Goal: Navigation & Orientation: Find specific page/section

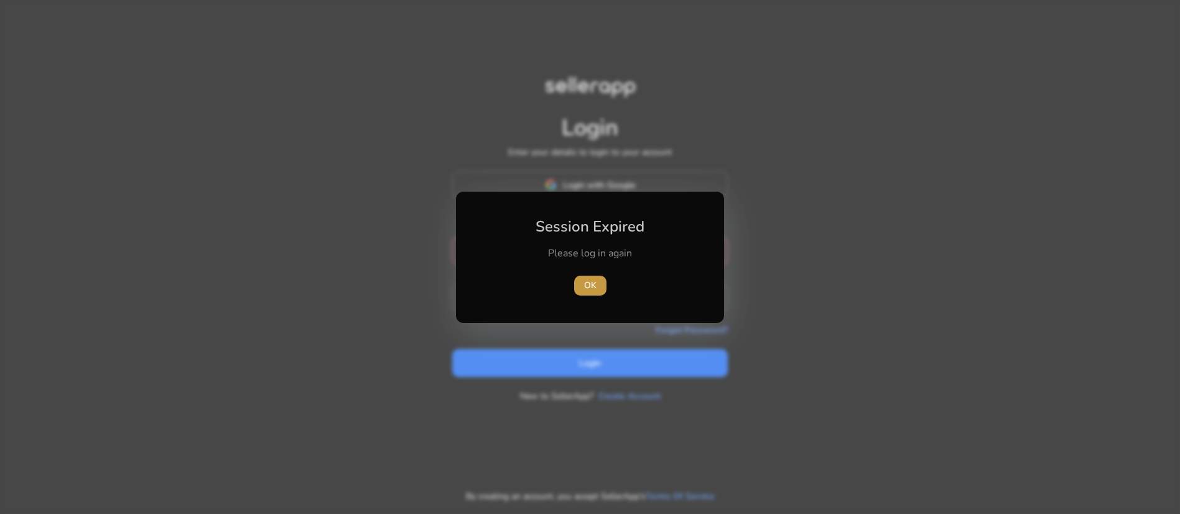
click at [591, 284] on span "OK" at bounding box center [590, 285] width 12 height 13
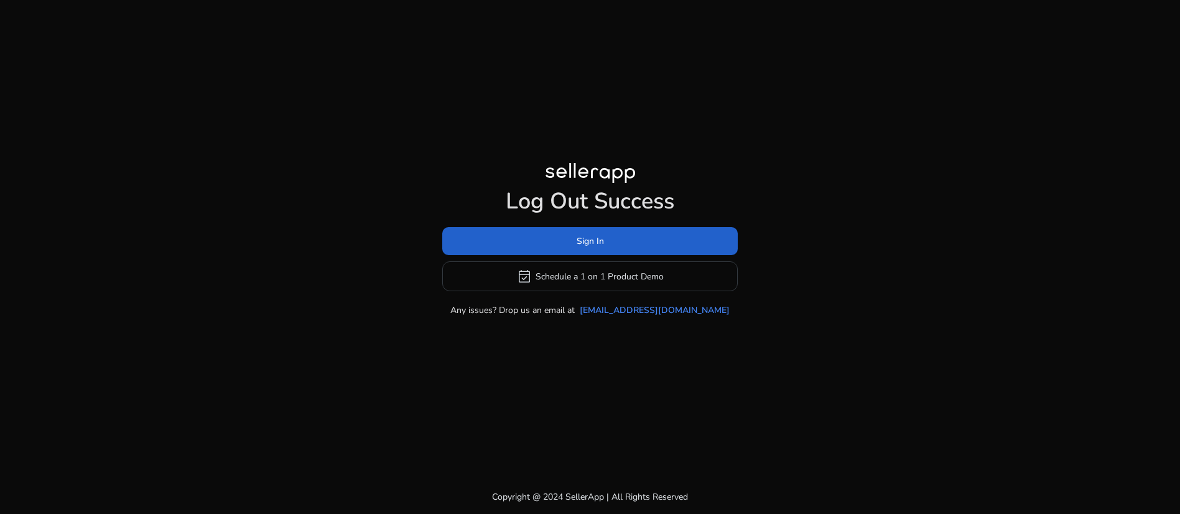
click at [597, 235] on span "Sign In" at bounding box center [590, 241] width 27 height 13
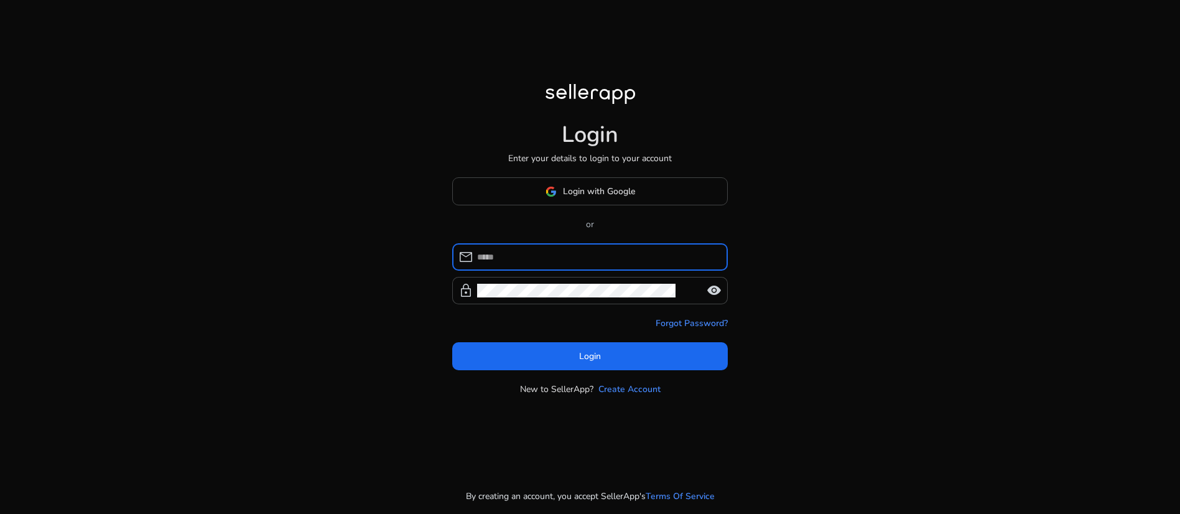
click at [565, 264] on input at bounding box center [597, 257] width 241 height 14
type input "**********"
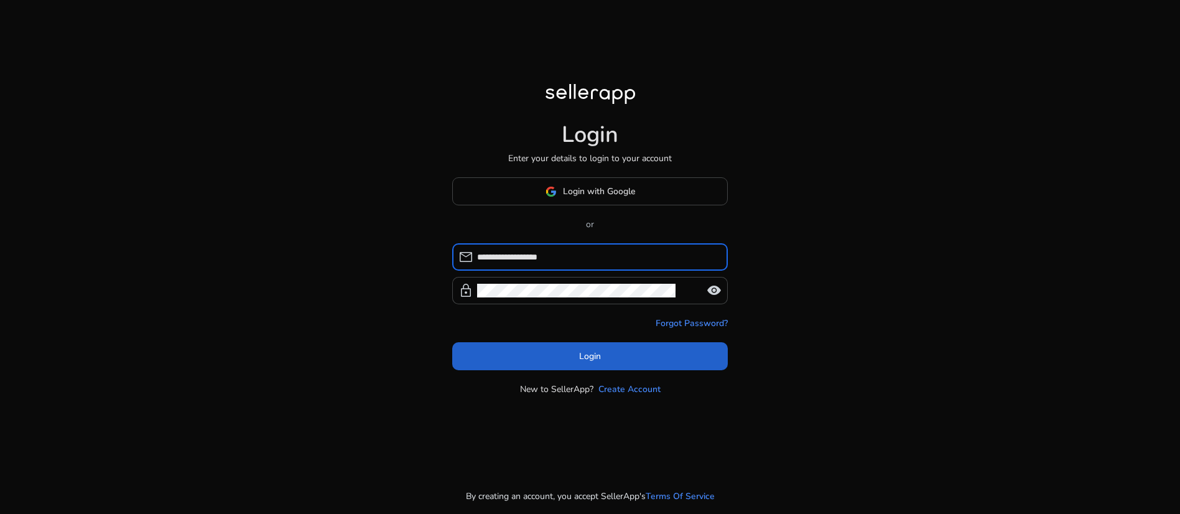
click at [602, 371] on span at bounding box center [590, 357] width 276 height 30
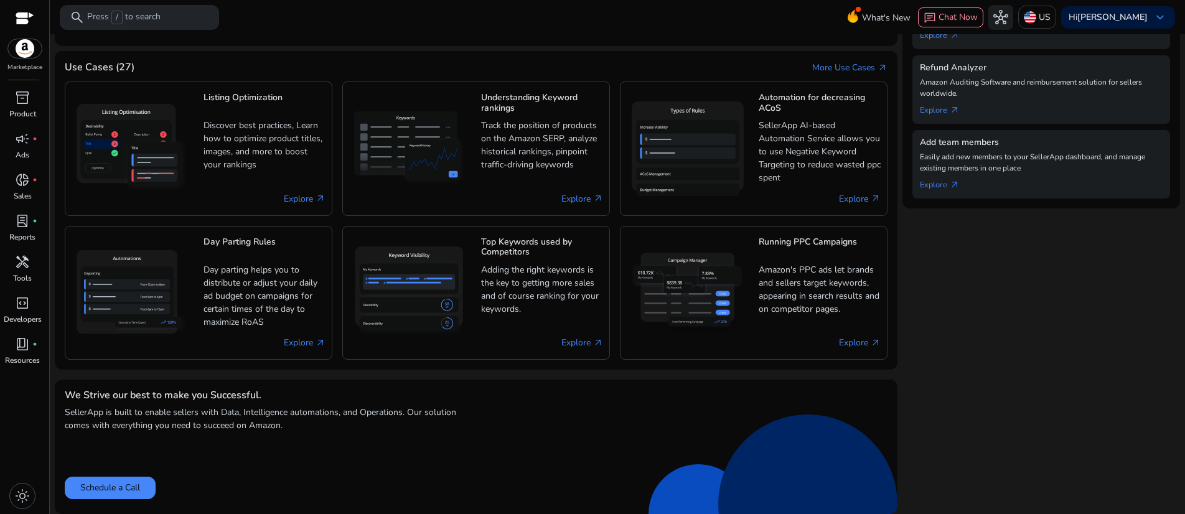
scroll to position [647, 0]
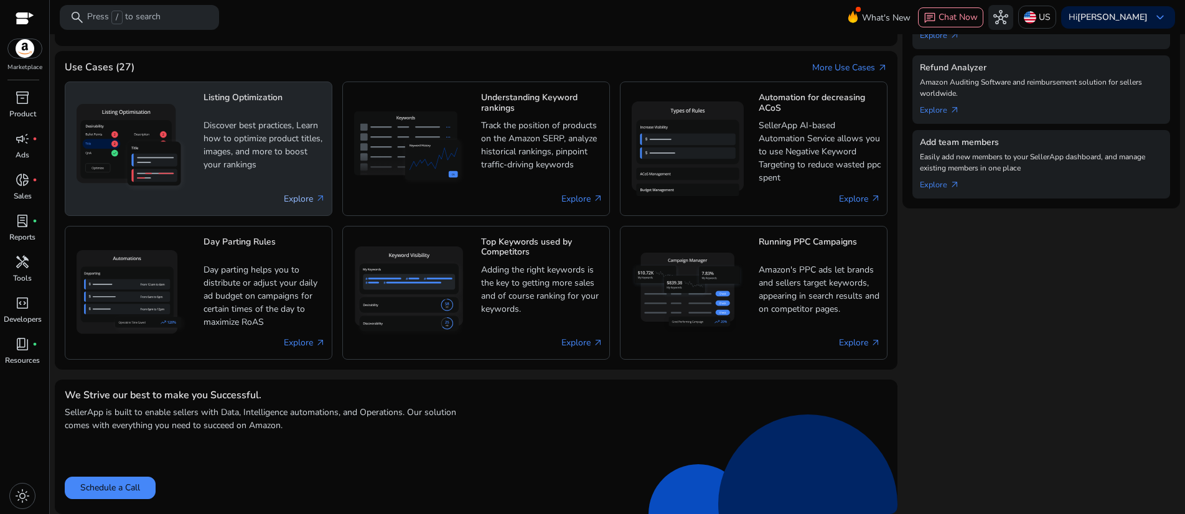
click at [292, 205] on link "Explore arrow_outward" at bounding box center [305, 198] width 42 height 13
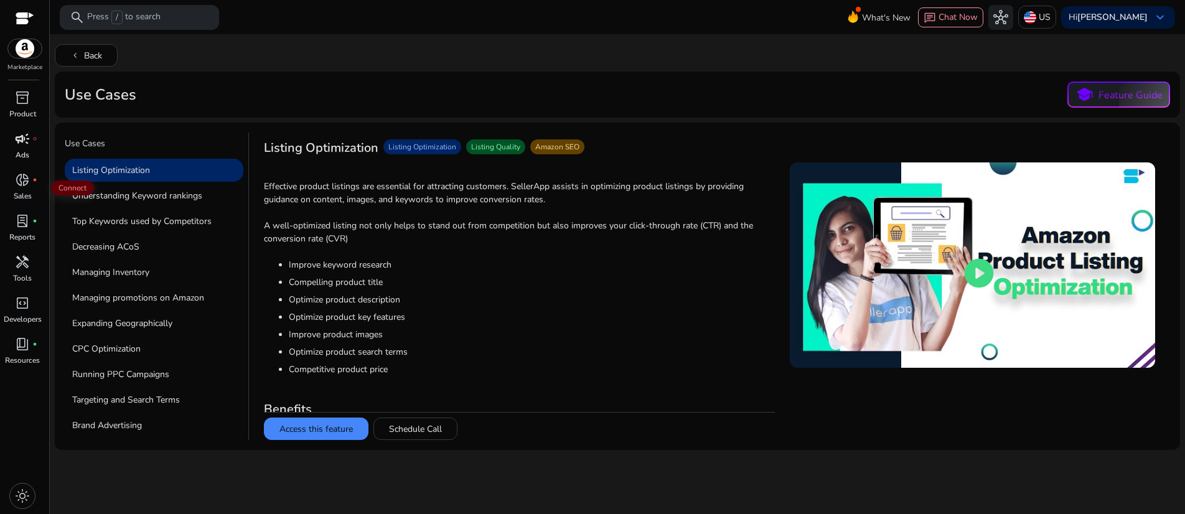
click at [20, 146] on span "campaign" at bounding box center [22, 138] width 15 height 15
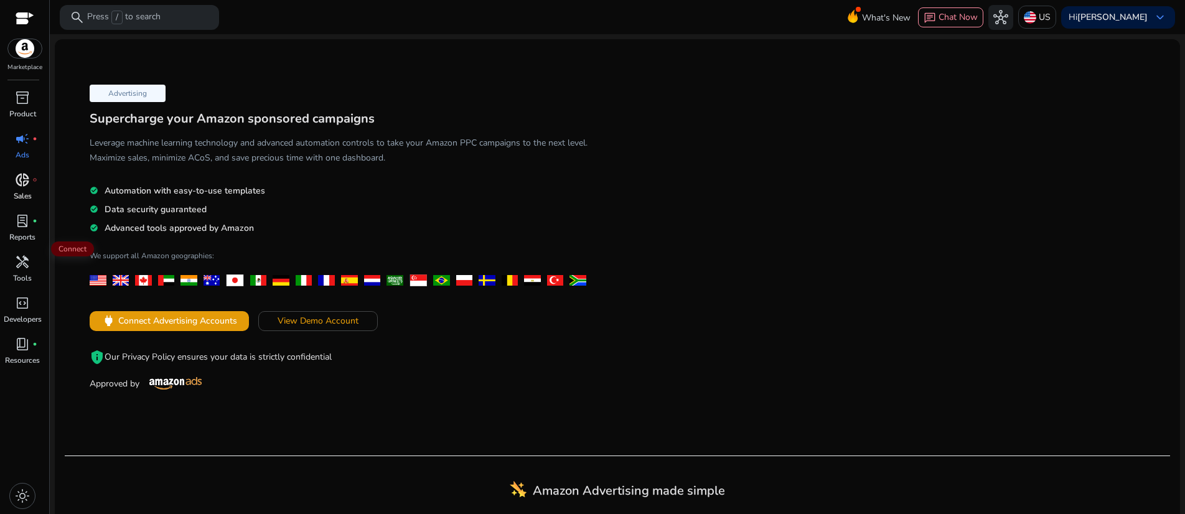
click at [23, 187] on span "donut_small" at bounding box center [22, 179] width 15 height 15
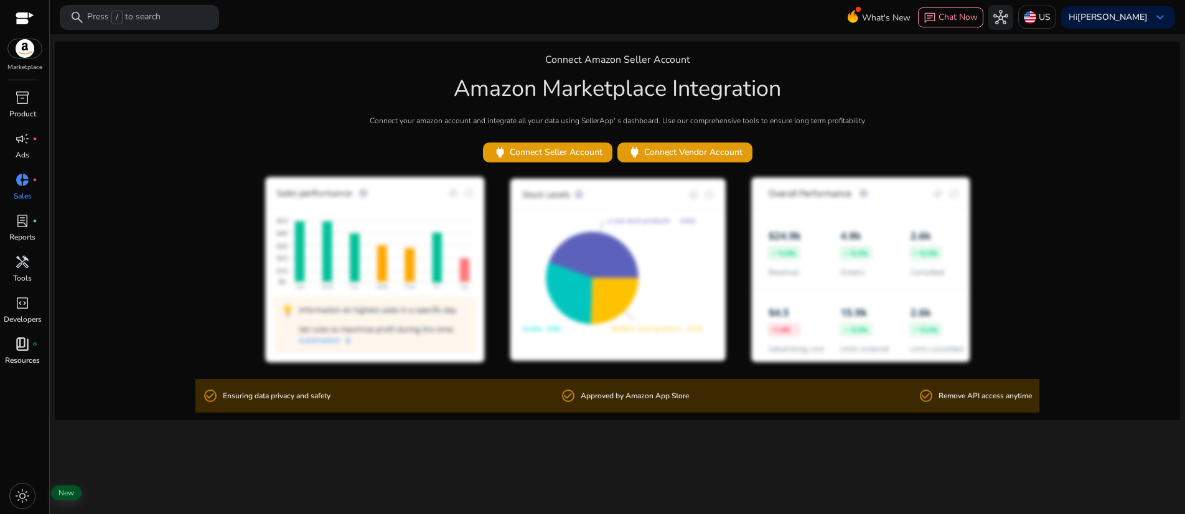
click at [24, 352] on span "book_4" at bounding box center [22, 344] width 15 height 15
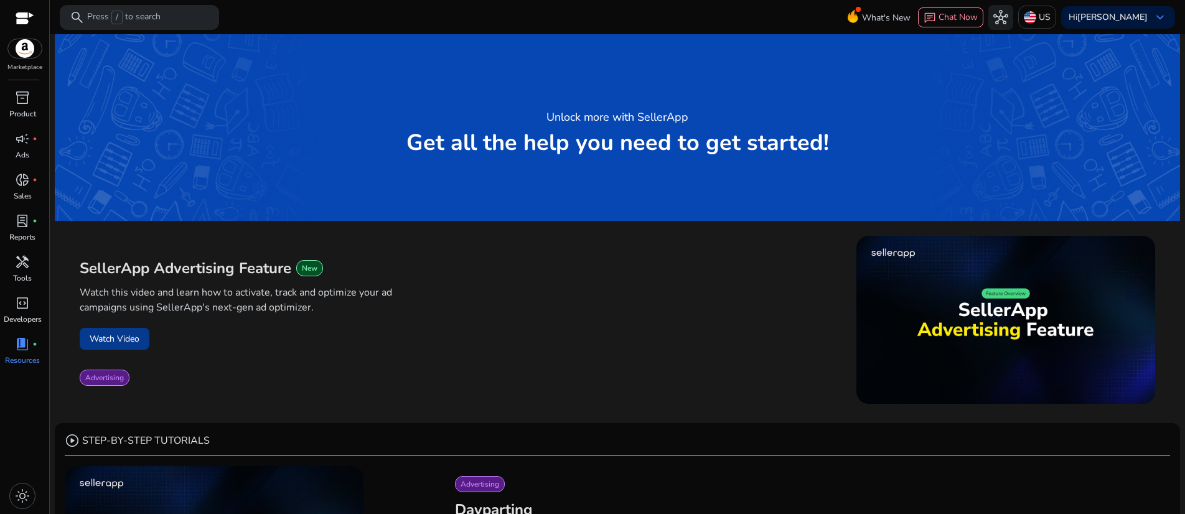
click at [136, 350] on button "Watch Video" at bounding box center [115, 339] width 70 height 22
